Goal: Information Seeking & Learning: Learn about a topic

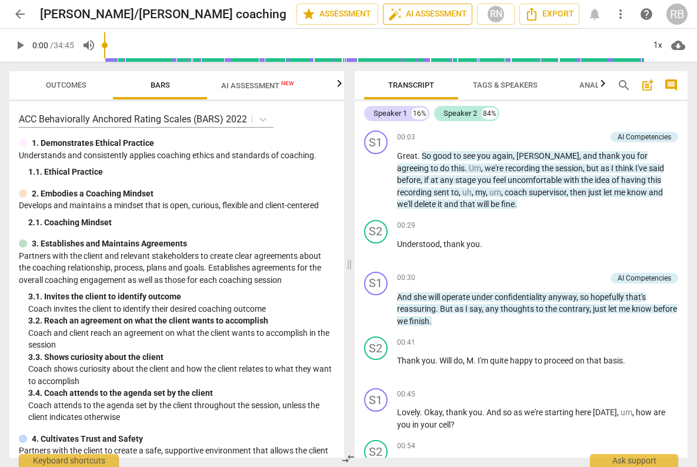
click at [443, 15] on span "auto_fix_high AI Assessment" at bounding box center [427, 14] width 79 height 14
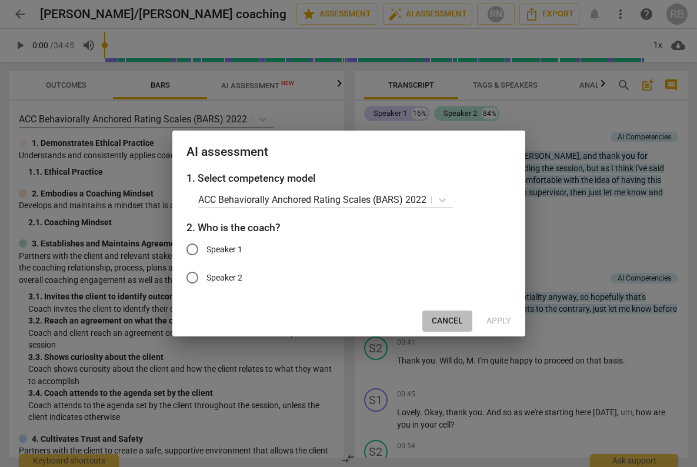
click at [435, 321] on span "Cancel" at bounding box center [447, 321] width 31 height 12
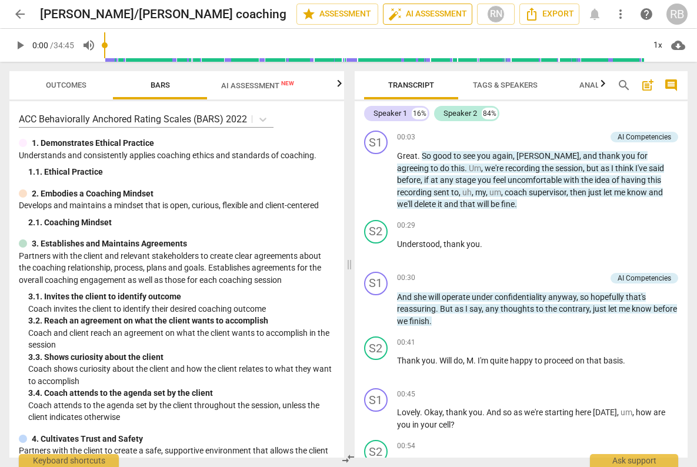
click at [430, 16] on span "auto_fix_high AI Assessment" at bounding box center [427, 14] width 79 height 14
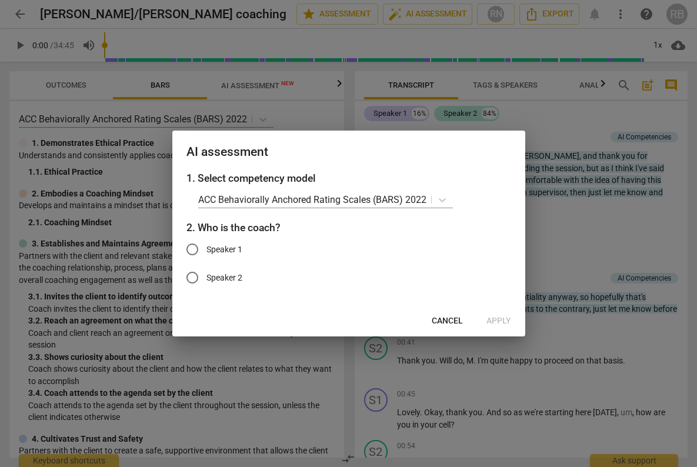
click at [189, 246] on input "Speaker 1" at bounding box center [192, 249] width 28 height 28
radio input "true"
click at [502, 317] on span "Apply" at bounding box center [498, 321] width 25 height 12
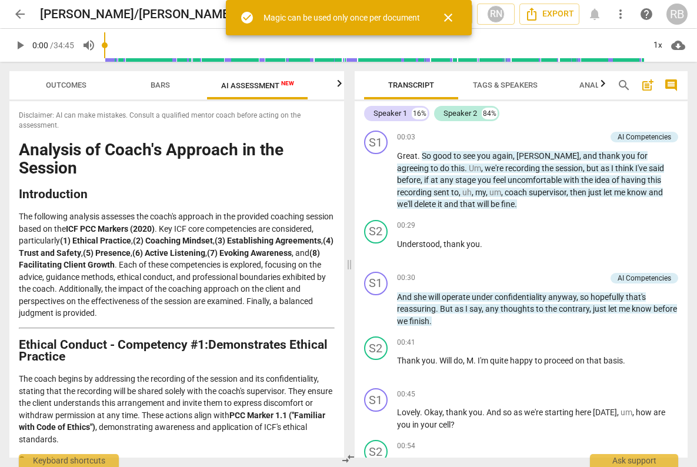
click at [65, 85] on span "Outcomes" at bounding box center [66, 85] width 41 height 9
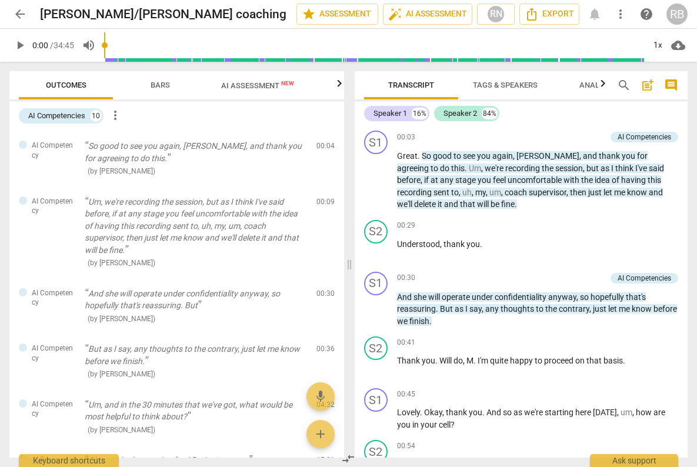
click at [20, 47] on span "play_arrow" at bounding box center [20, 45] width 14 height 14
click at [20, 47] on span "pause" at bounding box center [20, 45] width 14 height 14
type input "5"
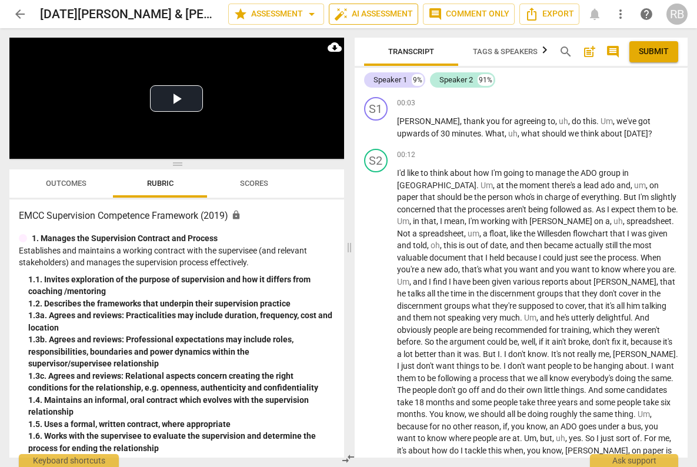
click at [382, 14] on span "auto_fix_high AI Assessment" at bounding box center [373, 14] width 79 height 14
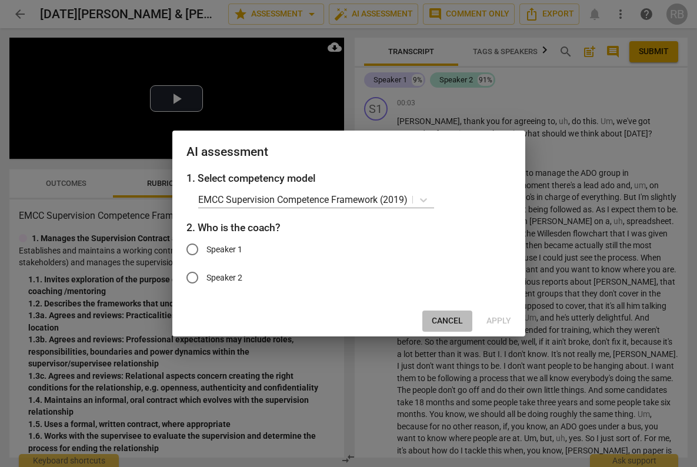
click at [451, 318] on span "Cancel" at bounding box center [447, 321] width 31 height 12
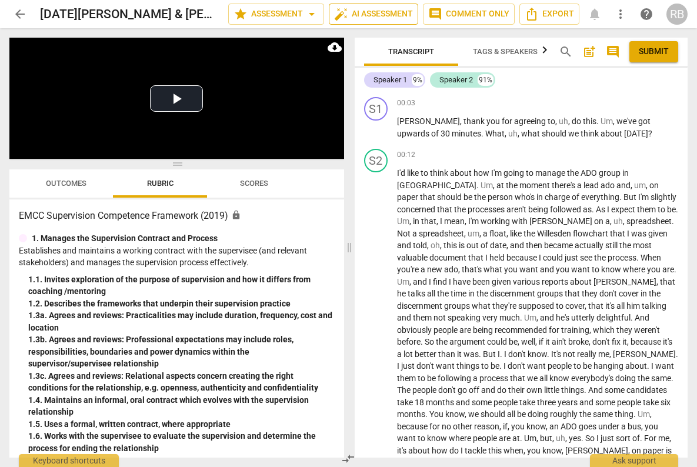
click at [396, 18] on span "auto_fix_high AI Assessment" at bounding box center [373, 14] width 79 height 14
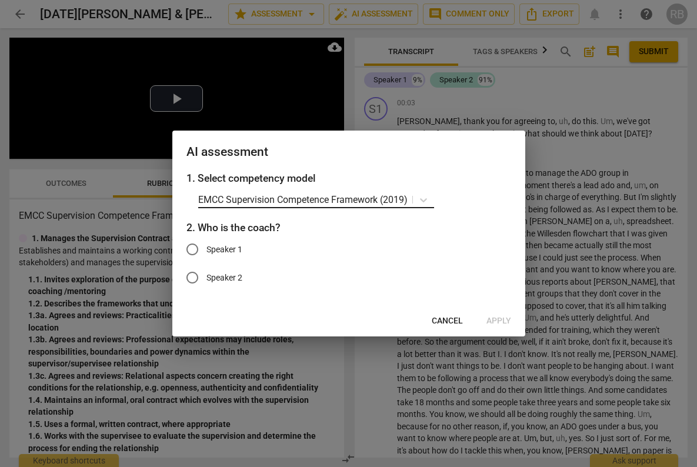
drag, startPoint x: 262, startPoint y: 201, endPoint x: 272, endPoint y: 201, distance: 10.0
click at [262, 200] on p "EMCC Supervision Competence Framework (2019)" at bounding box center [302, 200] width 209 height 14
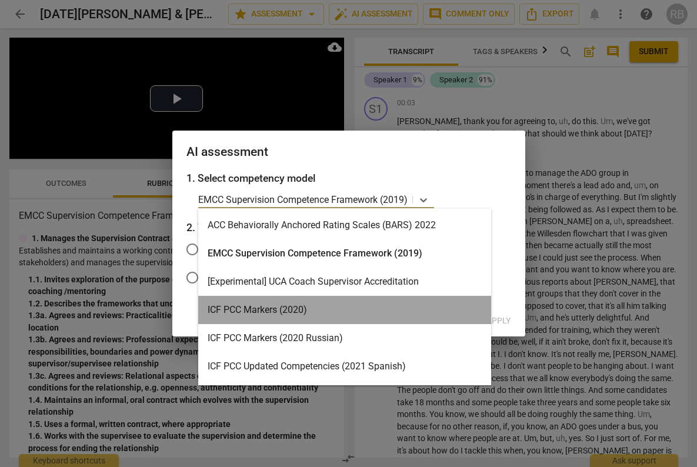
drag, startPoint x: 298, startPoint y: 313, endPoint x: 248, endPoint y: 281, distance: 59.2
click at [298, 313] on div "ICF PCC Markers (2020)" at bounding box center [344, 310] width 293 height 28
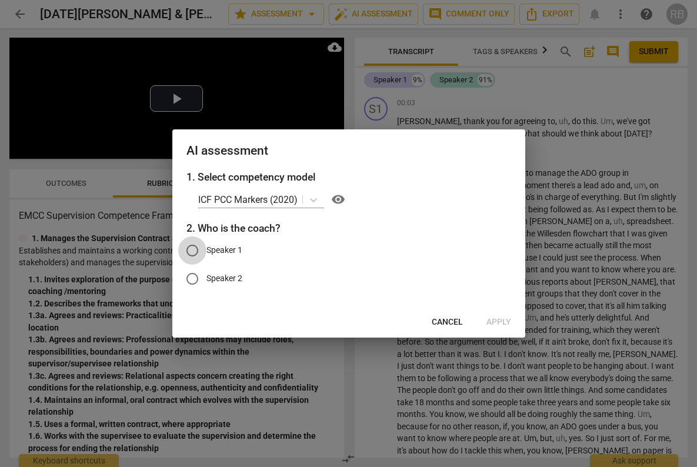
click at [194, 246] on input "Speaker 1" at bounding box center [192, 250] width 28 height 28
radio input "true"
click at [496, 321] on span "Apply" at bounding box center [498, 322] width 25 height 12
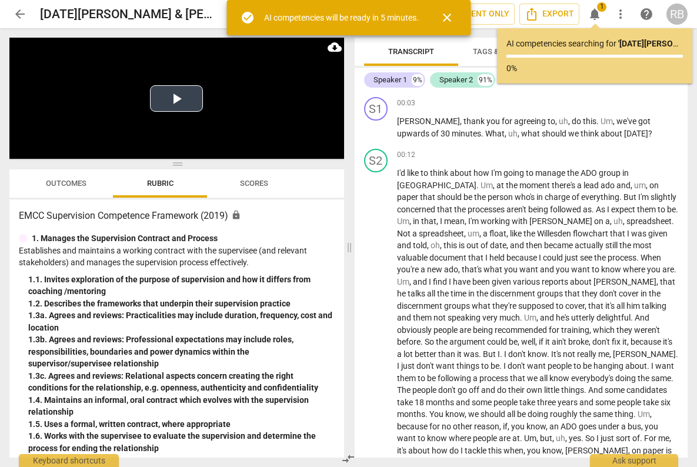
click at [172, 94] on button "Play Video" at bounding box center [176, 98] width 53 height 26
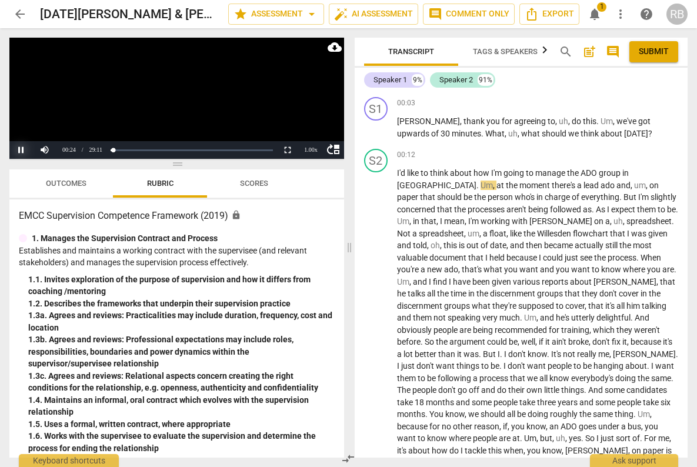
click at [19, 149] on button "Pause" at bounding box center [21, 150] width 24 height 18
click at [262, 183] on span "Scores" at bounding box center [254, 183] width 28 height 9
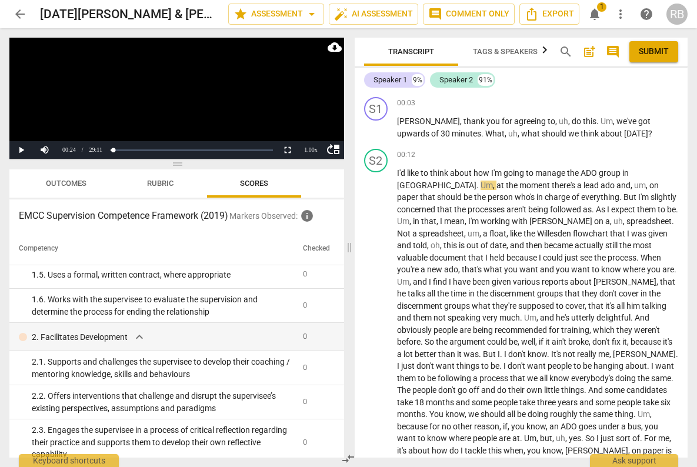
scroll to position [232, 0]
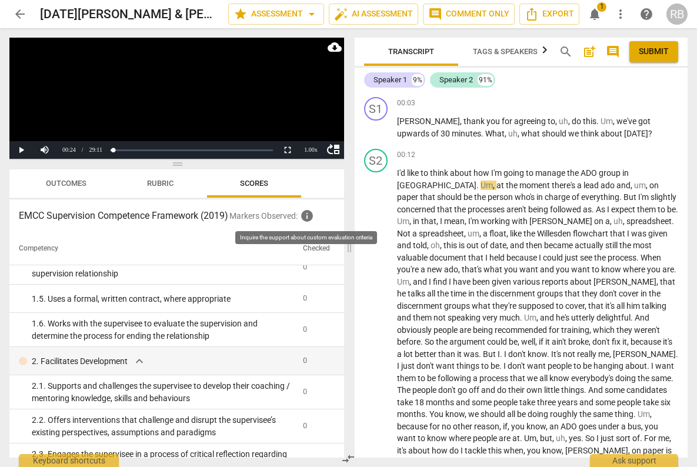
click at [308, 218] on span "info" at bounding box center [307, 216] width 14 height 14
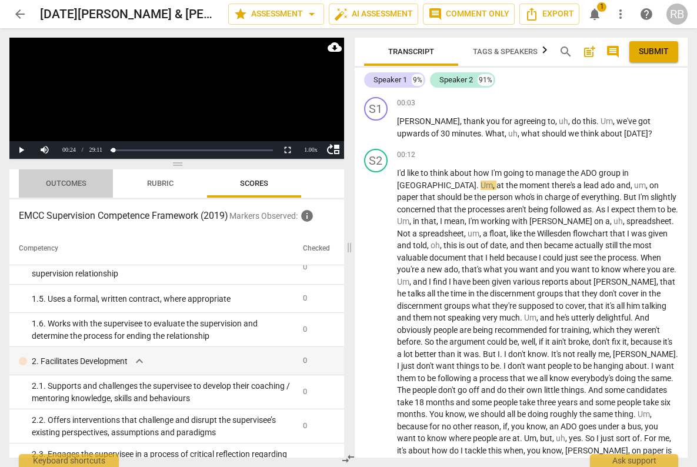
click at [78, 185] on span "Outcomes" at bounding box center [66, 183] width 41 height 9
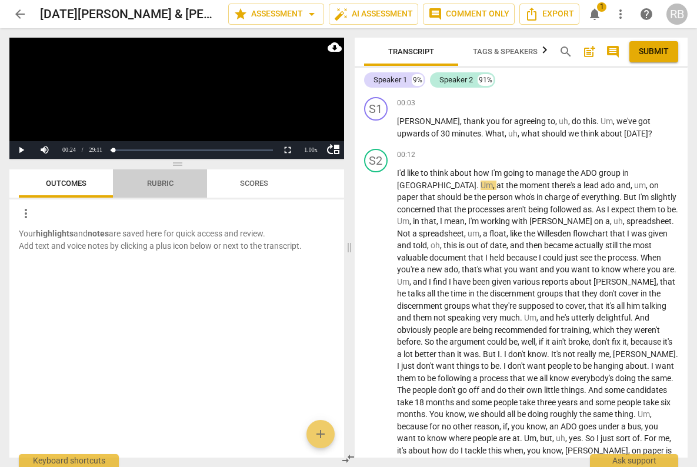
click at [163, 185] on span "Rubric" at bounding box center [160, 183] width 26 height 9
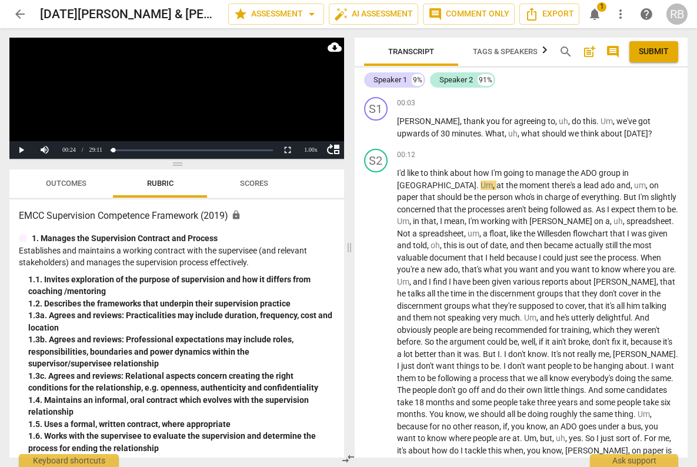
click at [593, 12] on span "notifications" at bounding box center [595, 14] width 14 height 14
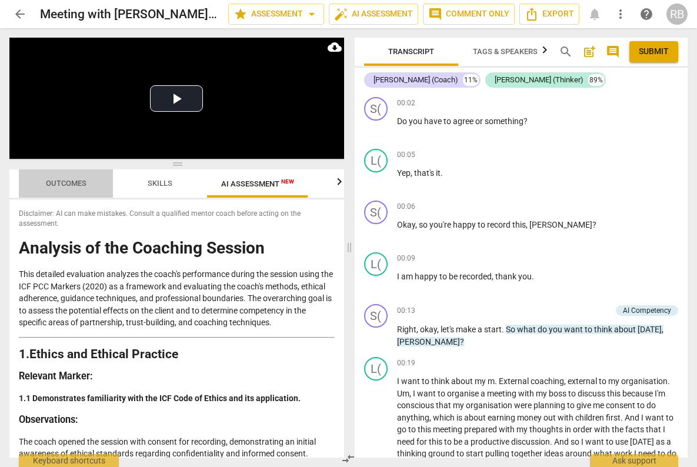
click at [52, 182] on span "Outcomes" at bounding box center [66, 183] width 41 height 9
